Goal: Task Accomplishment & Management: Use online tool/utility

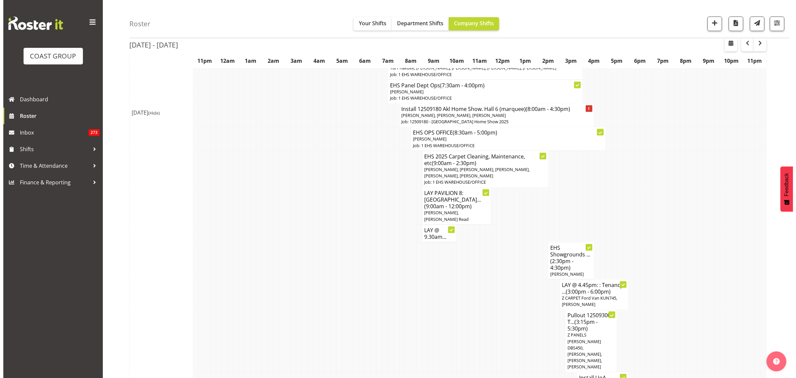
scroll to position [995, 0]
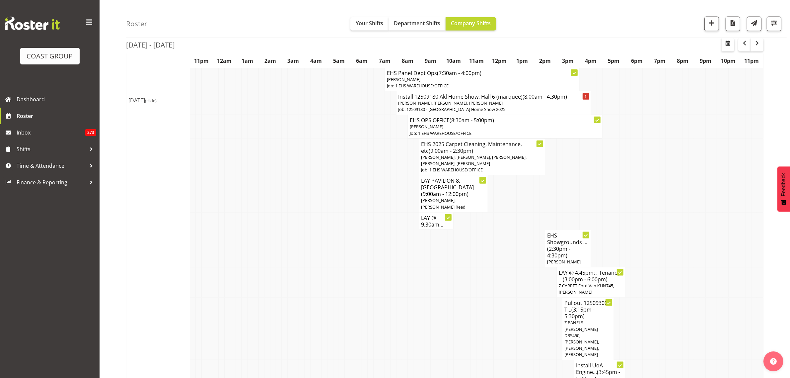
click at [590, 319] on span "Z PANELS [PERSON_NAME] DBS450, [PERSON_NAME], [PERSON_NAME], [PERSON_NAME]" at bounding box center [581, 338] width 35 height 38
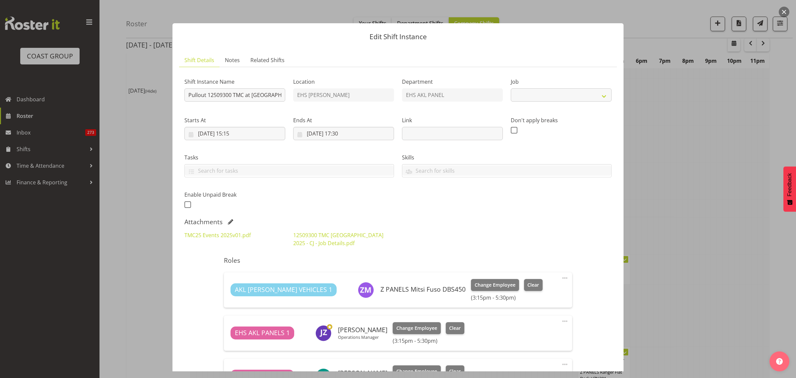
select select
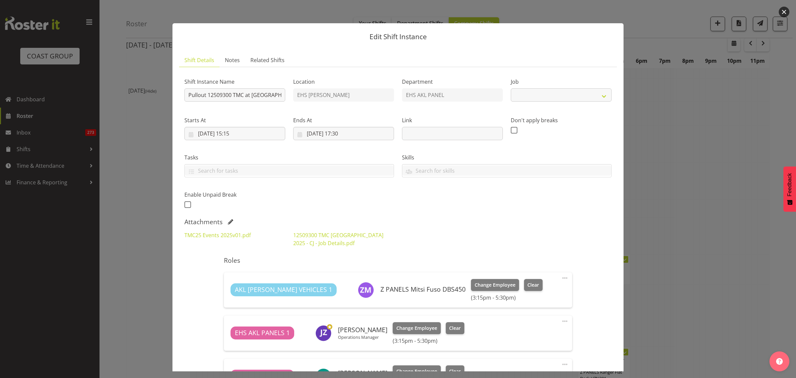
select select "10396"
click at [231, 235] on link "TMC25 Events 2025v01.pdf" at bounding box center [217, 234] width 66 height 7
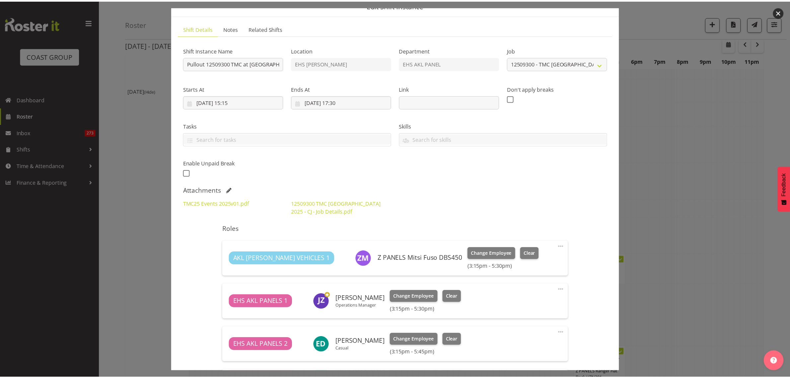
scroll to position [31, 0]
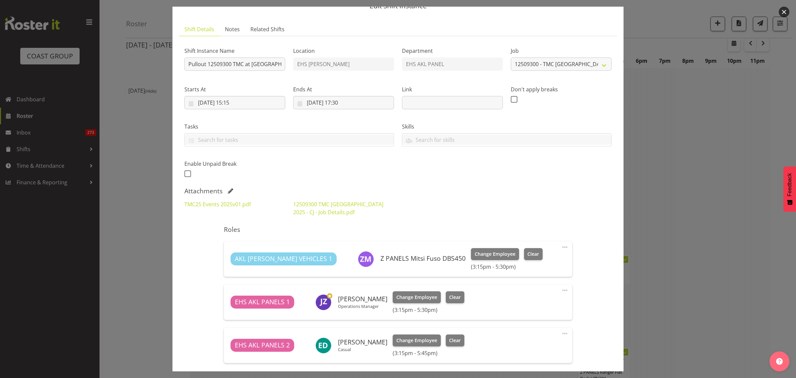
click at [784, 12] on button "button" at bounding box center [784, 12] width 11 height 11
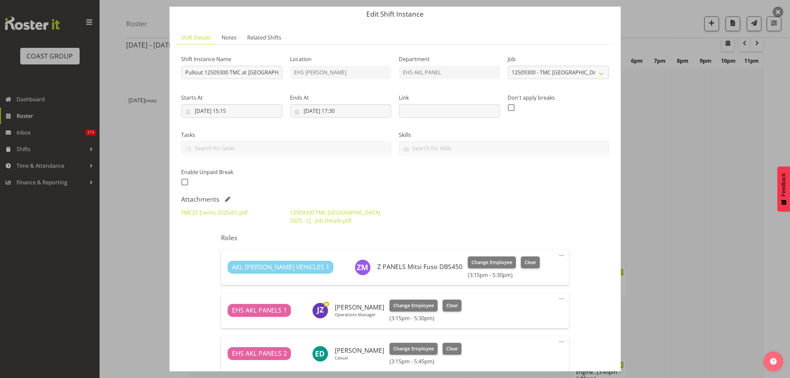
scroll to position [0, 0]
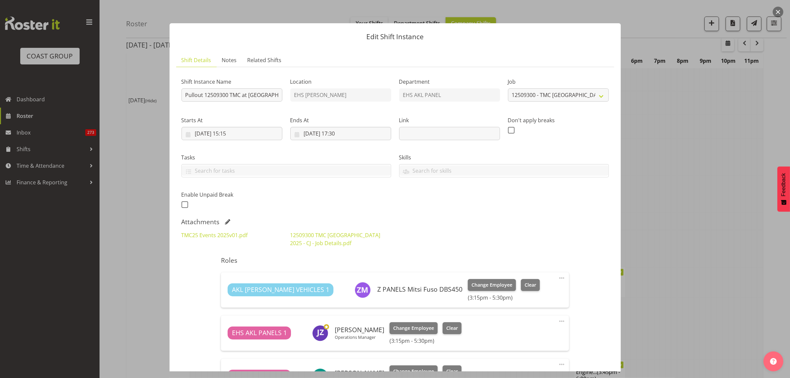
click at [779, 13] on button "button" at bounding box center [778, 12] width 11 height 11
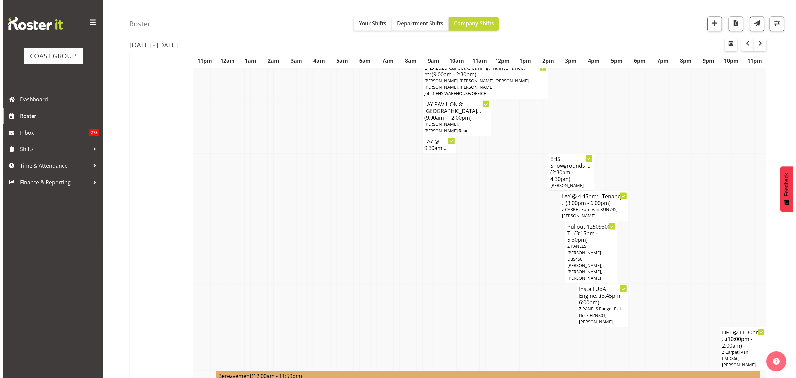
scroll to position [1078, 0]
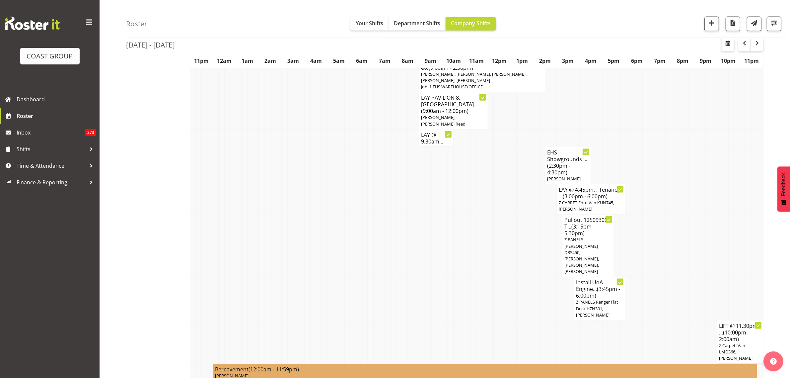
click at [576, 236] on span "Z PANELS [PERSON_NAME] DBS450, [PERSON_NAME], [PERSON_NAME], [PERSON_NAME]" at bounding box center [581, 255] width 35 height 38
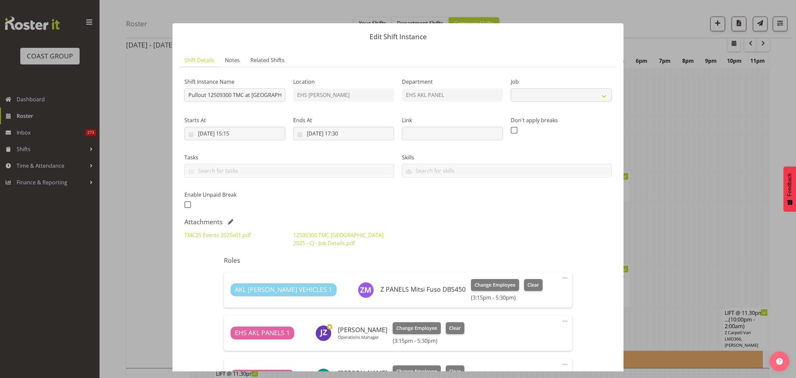
select select
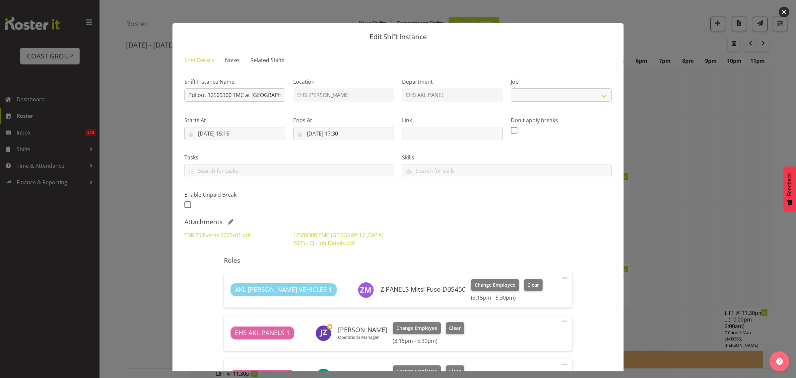
select select
select select "10396"
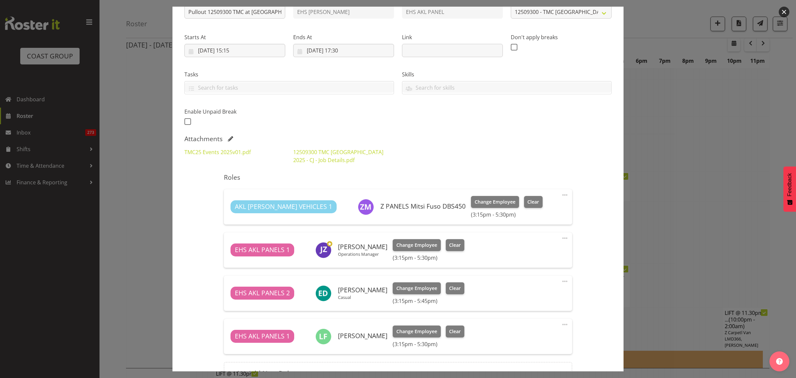
scroll to position [124, 0]
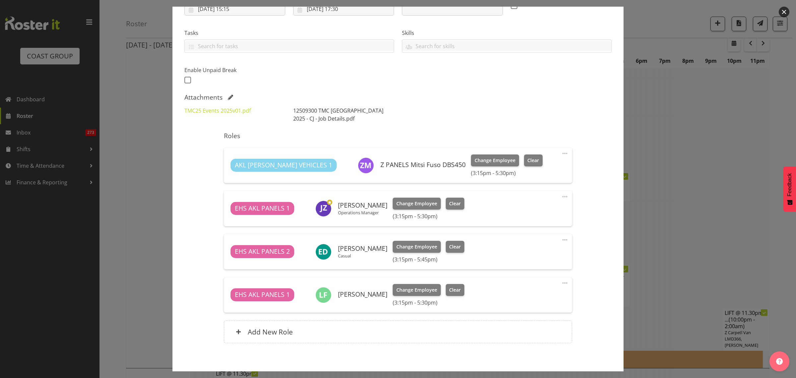
click at [310, 113] on link "12509300 TMC [GEOGRAPHIC_DATA] 2025 - CJ - Job Details.pdf" at bounding box center [338, 114] width 90 height 15
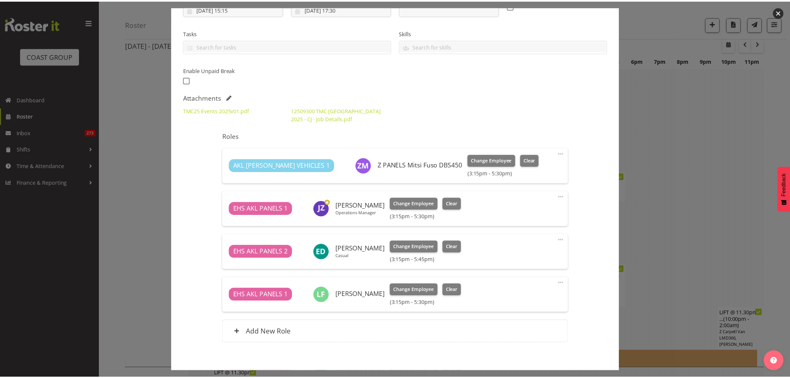
scroll to position [41, 0]
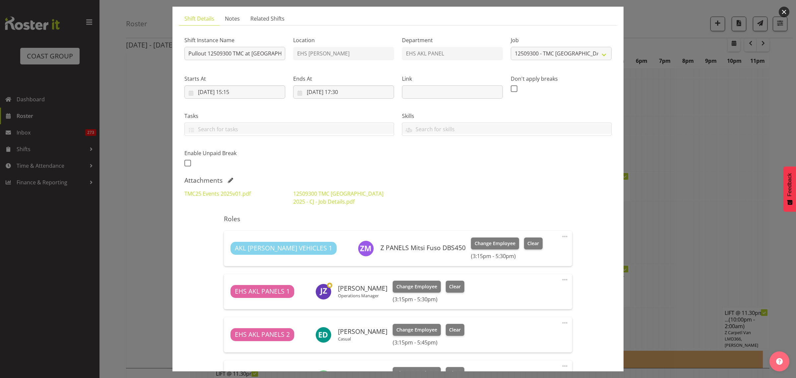
click at [785, 12] on button "button" at bounding box center [784, 12] width 11 height 11
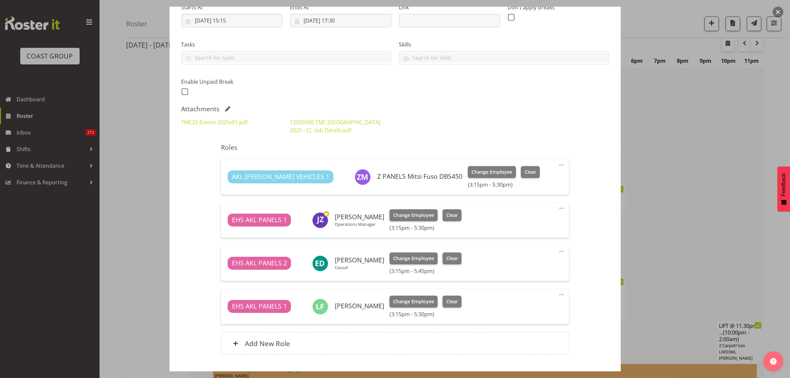
scroll to position [124, 0]
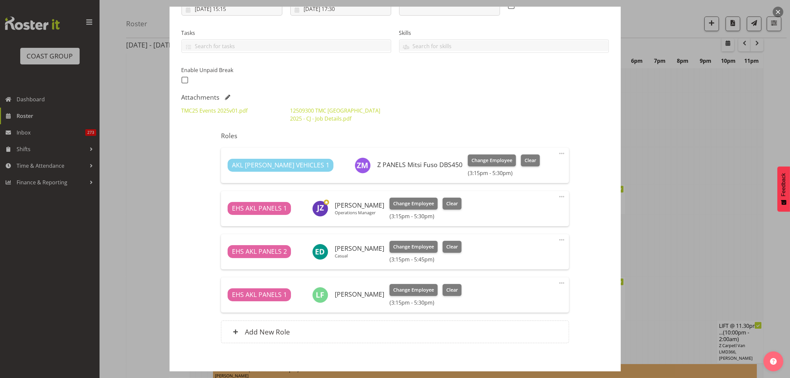
click at [777, 13] on button "button" at bounding box center [778, 12] width 11 height 11
